Goal: Information Seeking & Learning: Learn about a topic

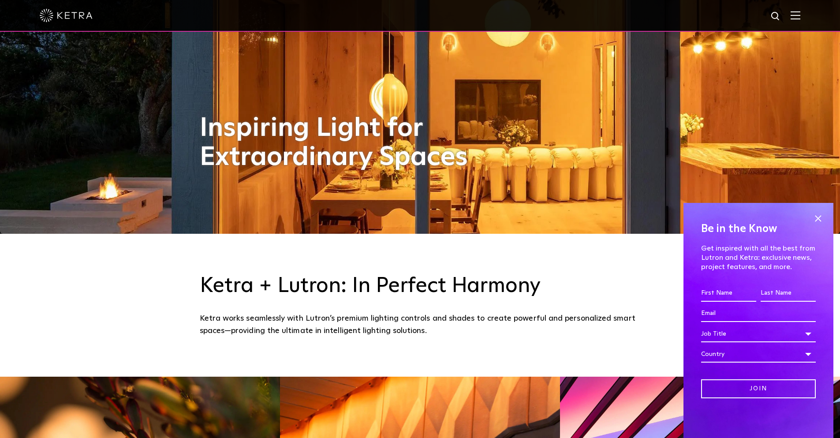
scroll to position [132, 0]
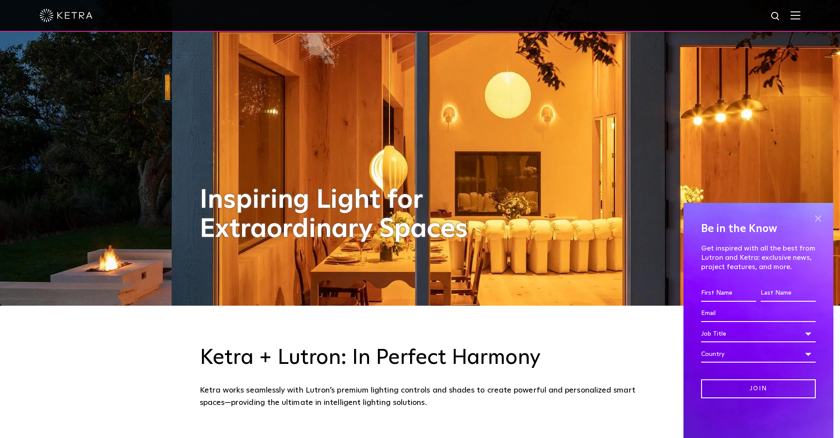
click at [820, 220] on span at bounding box center [818, 218] width 13 height 13
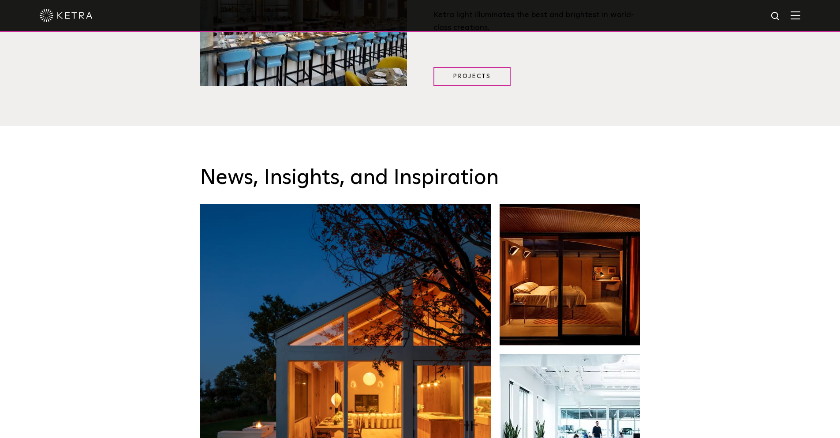
scroll to position [1191, 0]
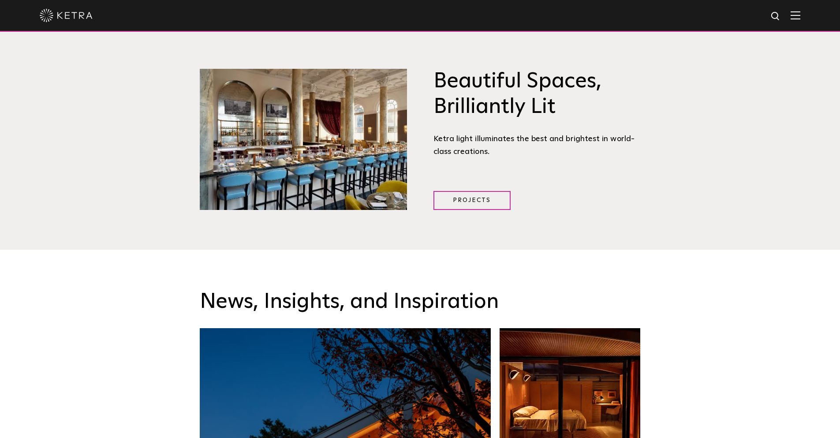
click at [798, 21] on div at bounding box center [420, 15] width 761 height 31
click at [795, 17] on div at bounding box center [420, 15] width 761 height 31
click at [800, 16] on img at bounding box center [796, 15] width 10 height 8
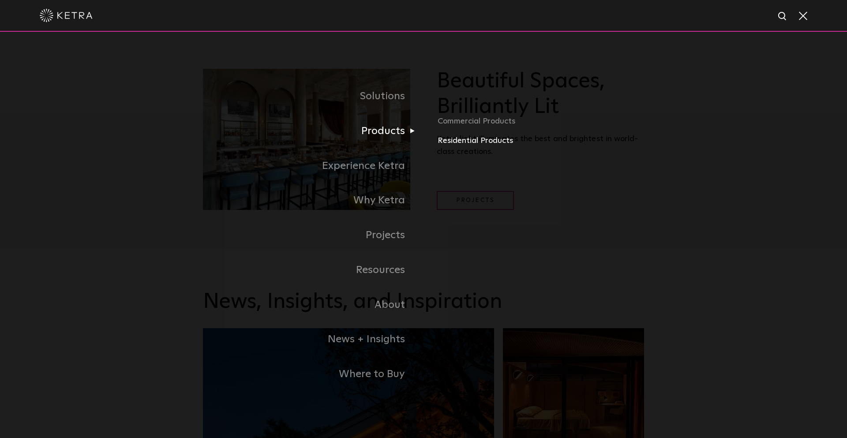
click at [480, 143] on link "Residential Products" at bounding box center [541, 141] width 206 height 13
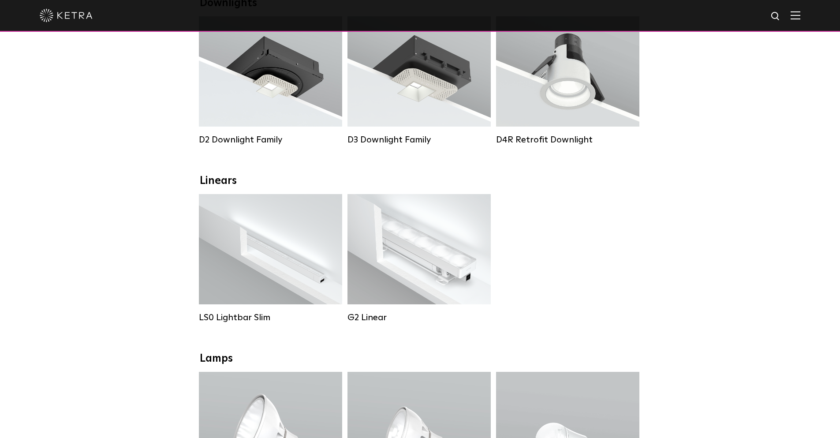
scroll to position [265, 0]
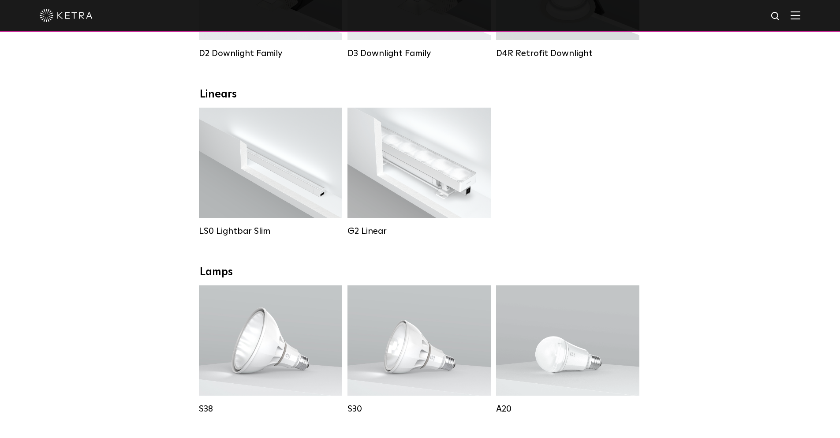
click at [60, 18] on img at bounding box center [66, 15] width 53 height 13
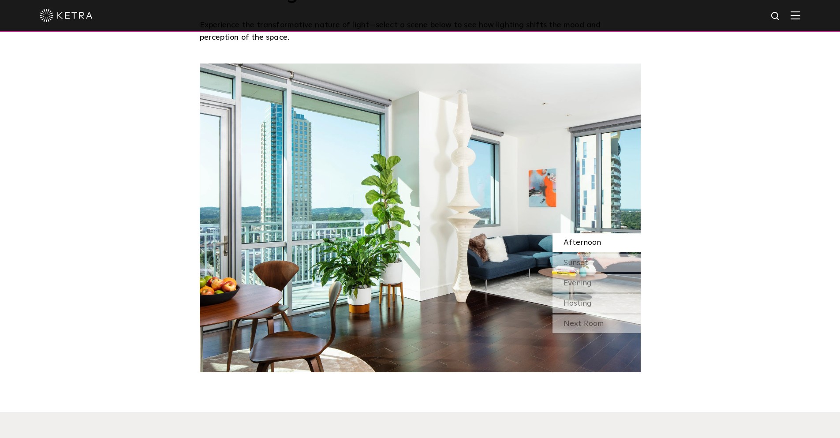
scroll to position [794, 0]
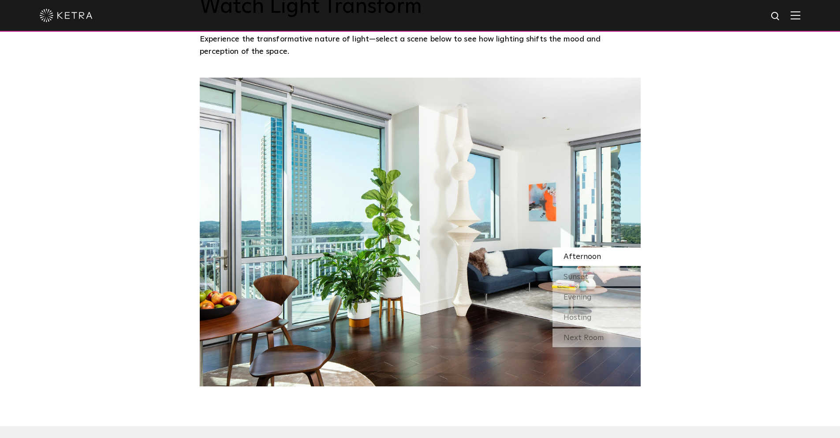
click at [469, 212] on img at bounding box center [420, 232] width 441 height 309
click at [601, 263] on div "Afternoon" at bounding box center [597, 257] width 88 height 19
click at [594, 282] on div "Sunset" at bounding box center [597, 277] width 88 height 19
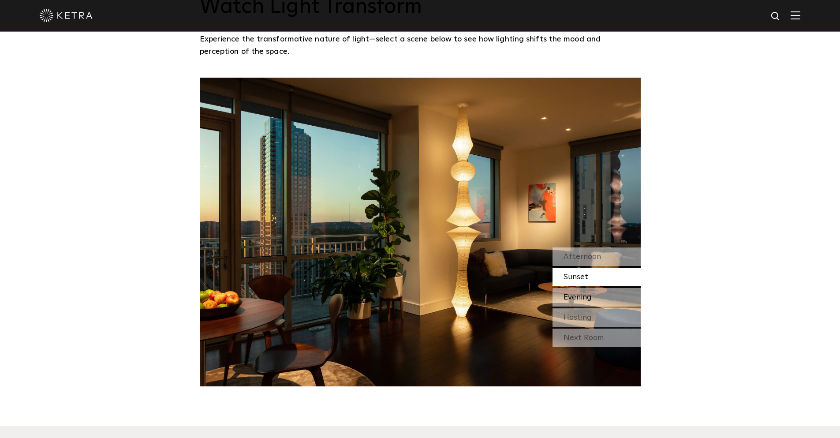
click at [595, 295] on div "Evening" at bounding box center [597, 297] width 88 height 19
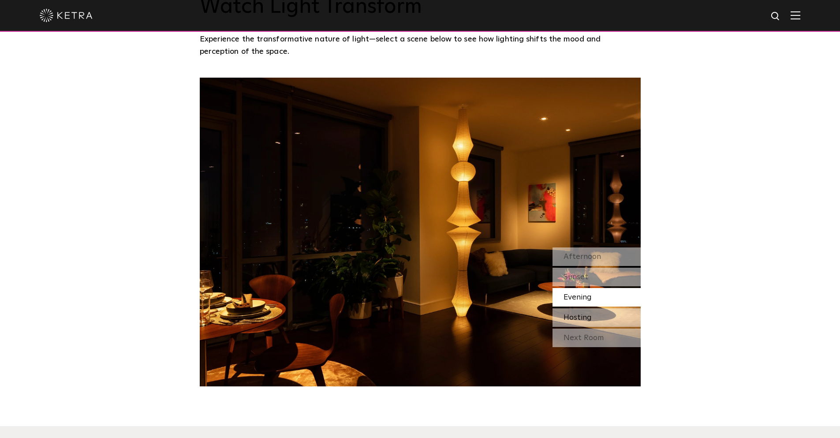
click at [595, 320] on div "Hosting" at bounding box center [597, 317] width 88 height 19
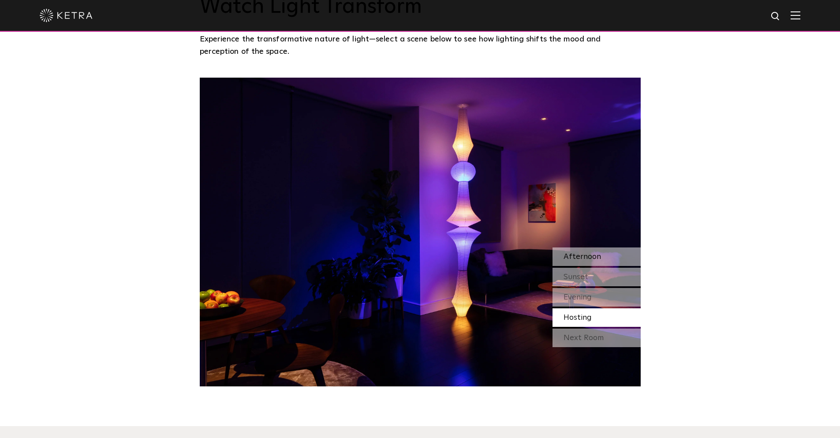
click at [585, 259] on span "Afternoon" at bounding box center [583, 257] width 38 height 8
